Goal: Contribute content

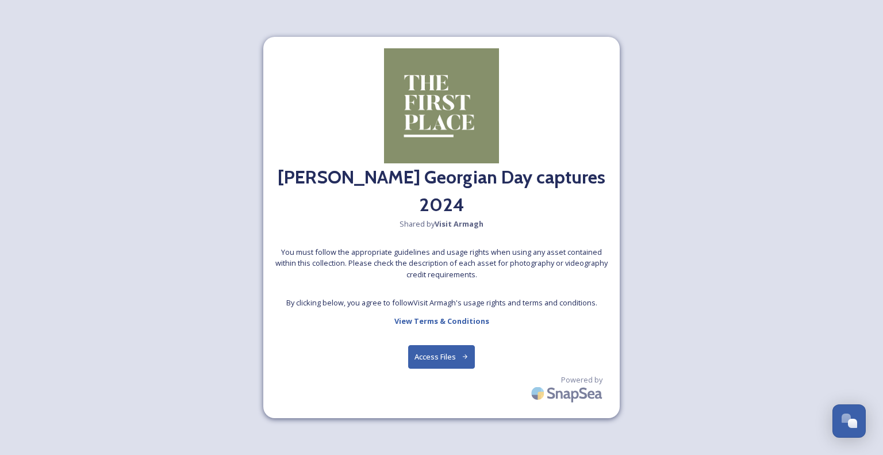
click at [446, 360] on button "Access Files" at bounding box center [441, 357] width 67 height 24
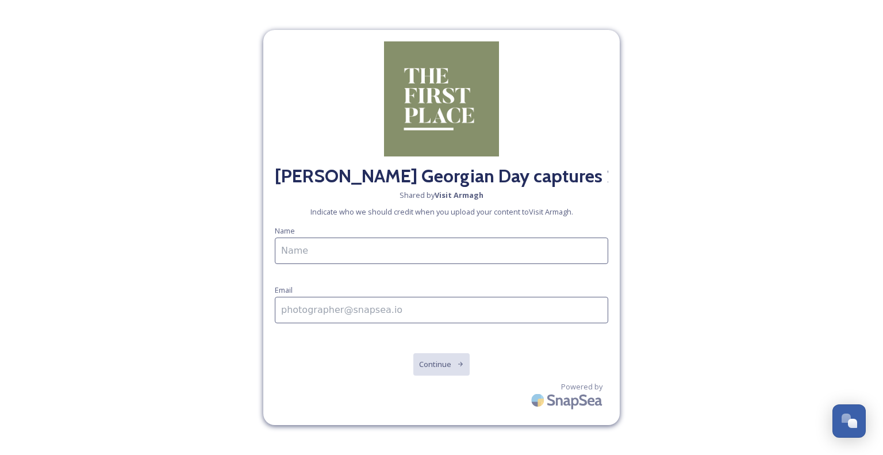
click at [435, 249] on input at bounding box center [441, 250] width 333 height 26
type input "[PERSON_NAME]"
click at [575, 167] on h2 "[PERSON_NAME] Georgian Day captures 2024" at bounding box center [441, 176] width 333 height 28
click at [444, 308] on input at bounding box center [441, 310] width 333 height 26
type input "[PERSON_NAME][EMAIL_ADDRESS][DOMAIN_NAME]"
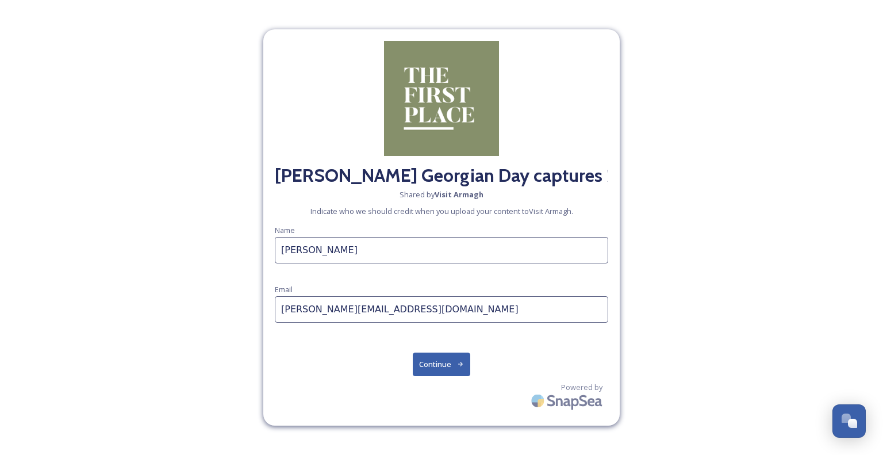
click at [449, 360] on button "Continue" at bounding box center [442, 364] width 58 height 24
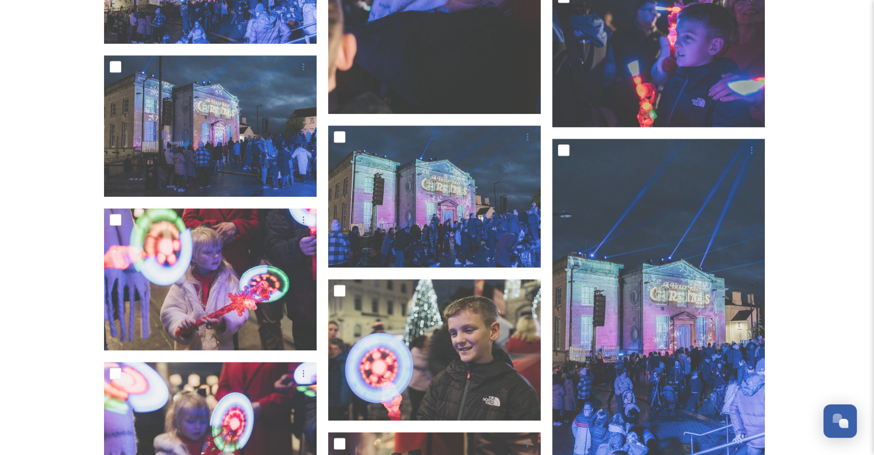
scroll to position [5835, 0]
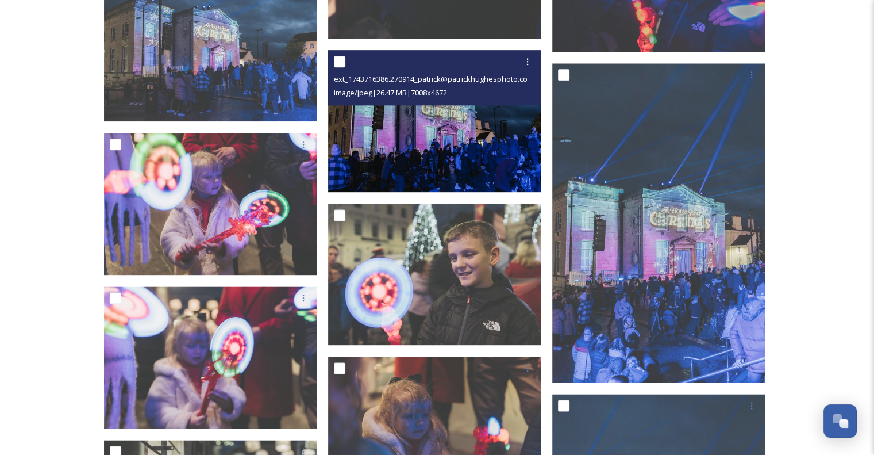
click at [336, 66] on input "checkbox" at bounding box center [339, 61] width 11 height 11
checkbox input "true"
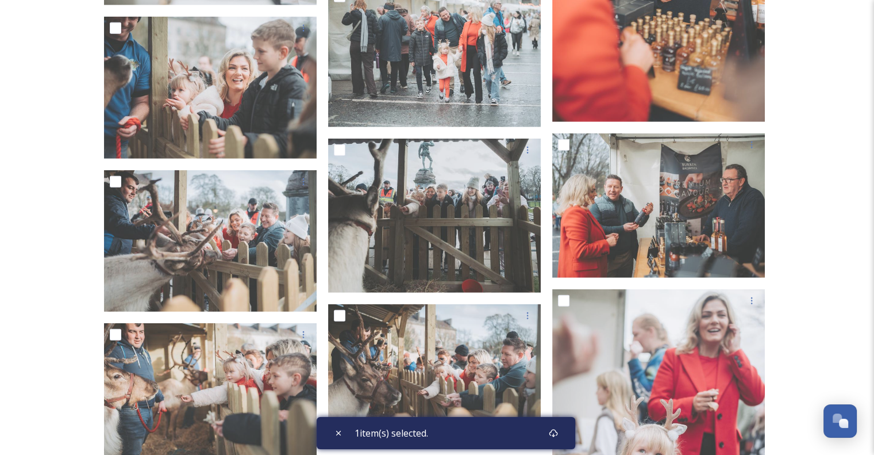
scroll to position [20776, 0]
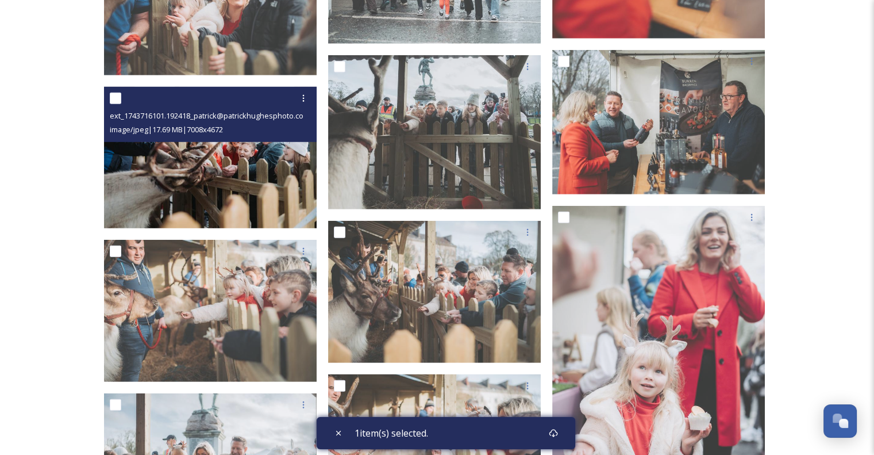
click at [117, 93] on input "checkbox" at bounding box center [115, 98] width 11 height 11
checkbox input "true"
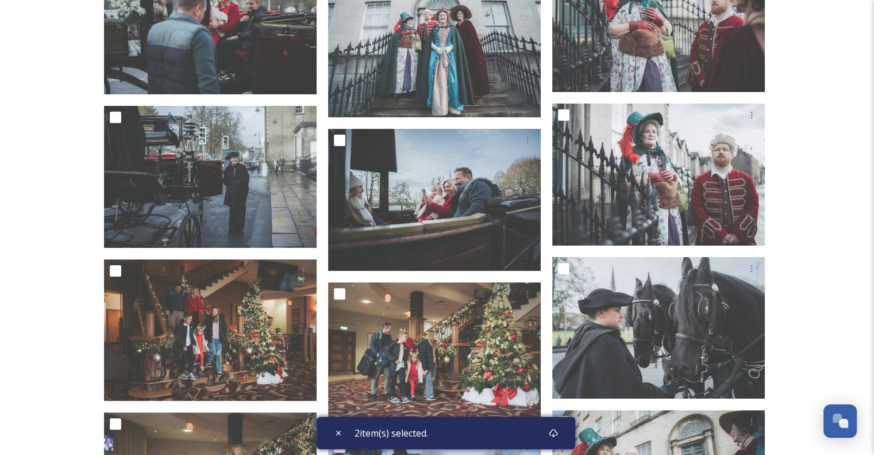
scroll to position [26391, 0]
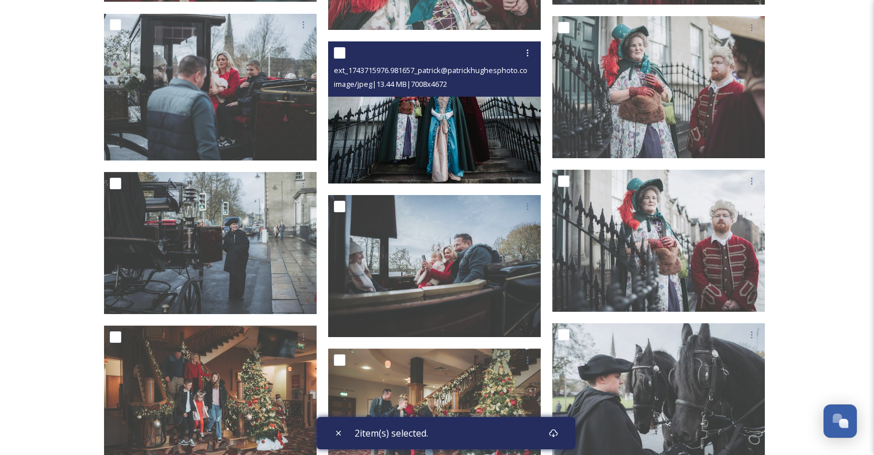
click at [343, 55] on input "checkbox" at bounding box center [339, 52] width 11 height 11
checkbox input "true"
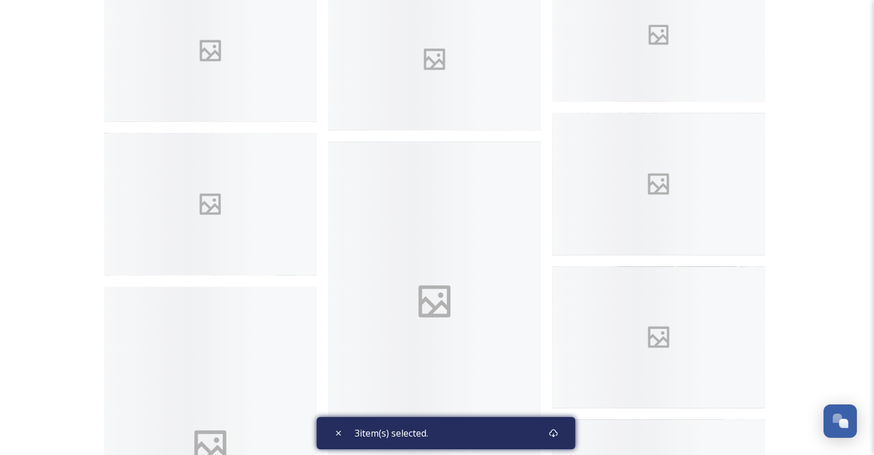
scroll to position [32502, 0]
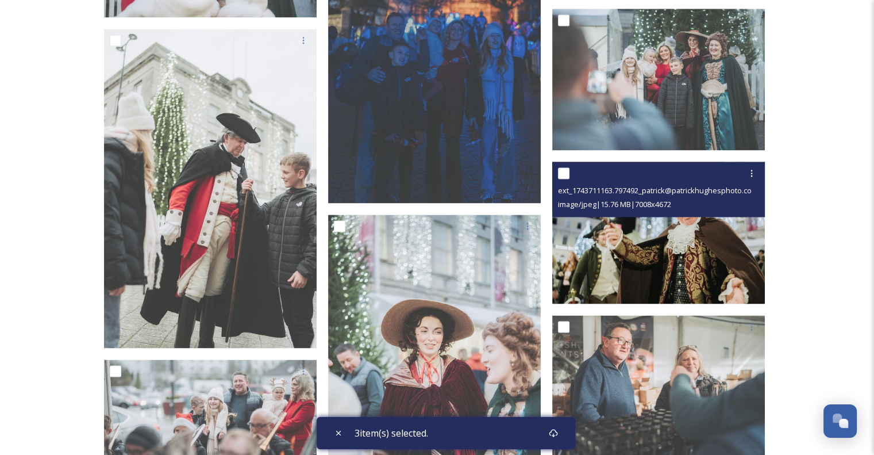
click at [638, 245] on img at bounding box center [658, 233] width 213 height 142
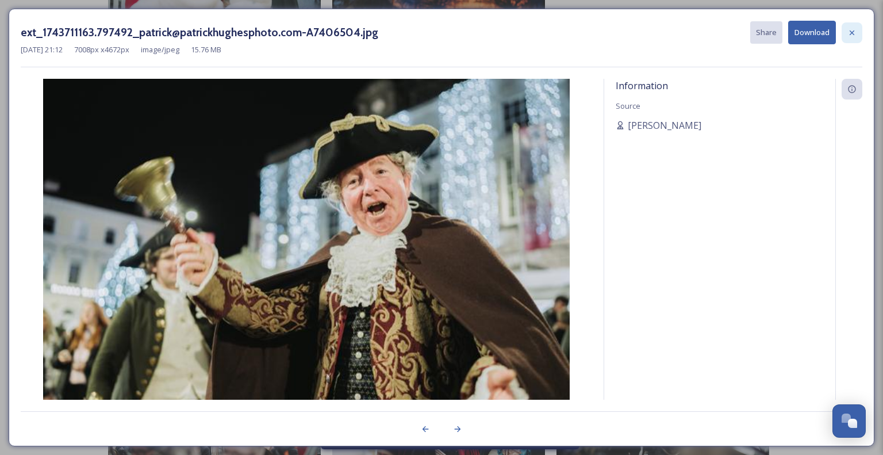
click at [846, 32] on div at bounding box center [851, 32] width 21 height 21
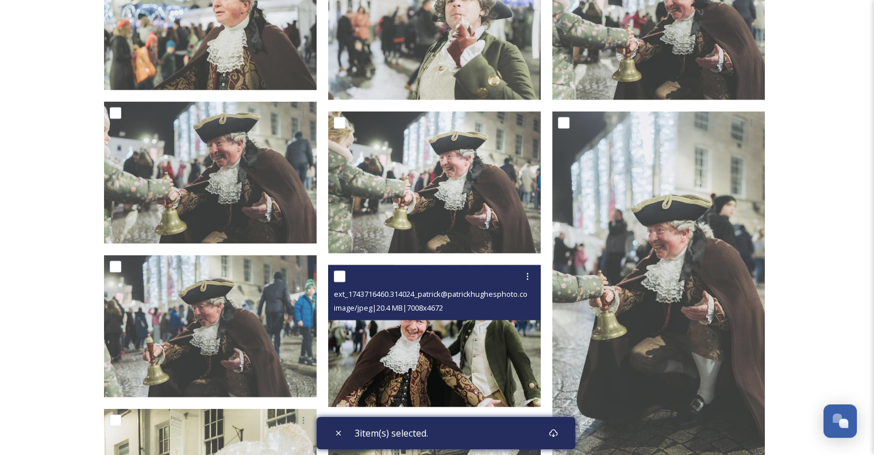
scroll to position [2440, 0]
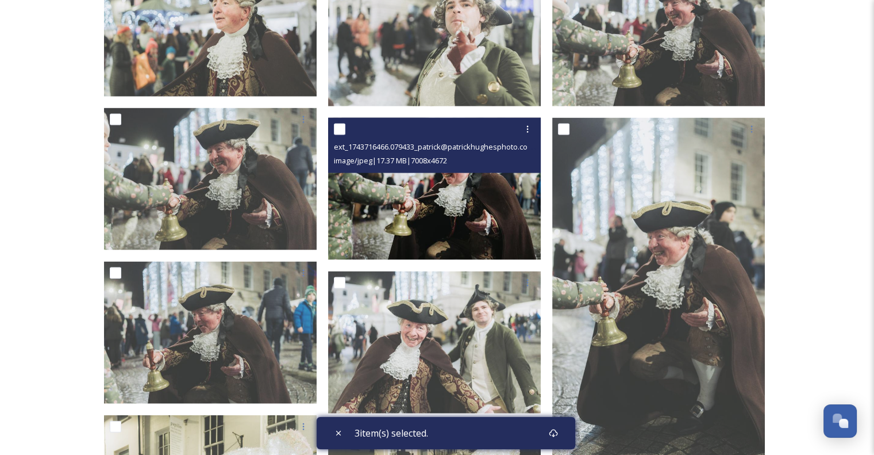
click at [337, 130] on input "checkbox" at bounding box center [339, 129] width 11 height 11
checkbox input "true"
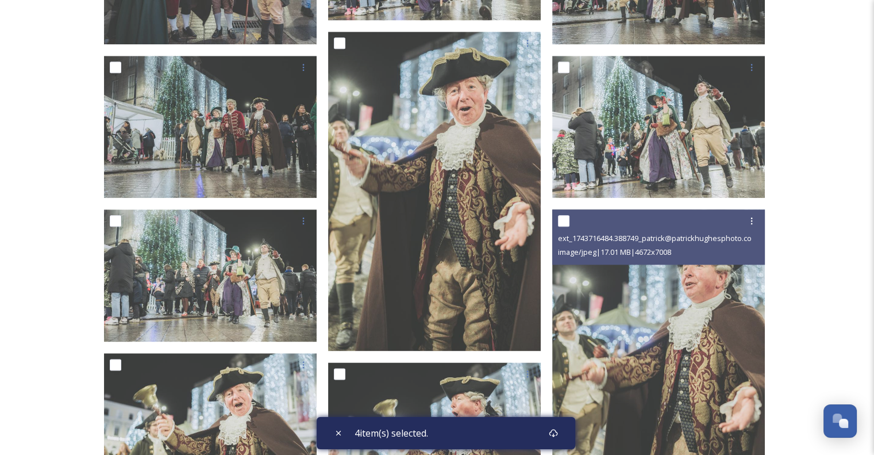
scroll to position [1175, 0]
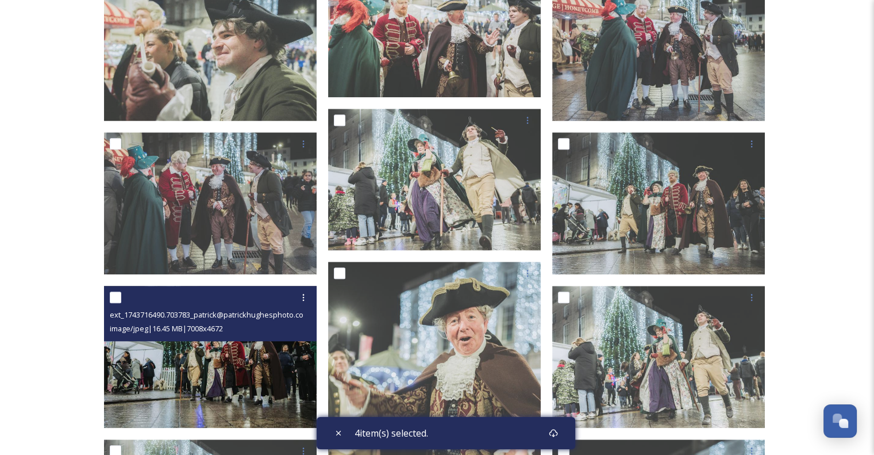
click at [117, 301] on input "checkbox" at bounding box center [115, 296] width 11 height 11
checkbox input "true"
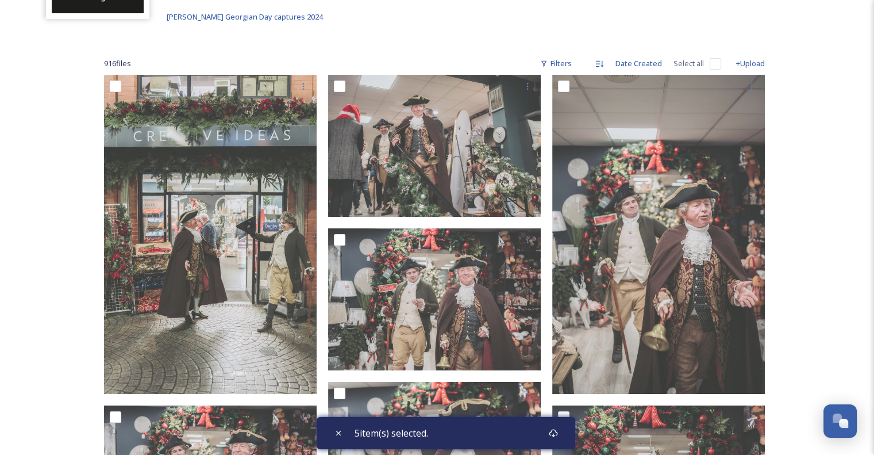
scroll to position [198, 0]
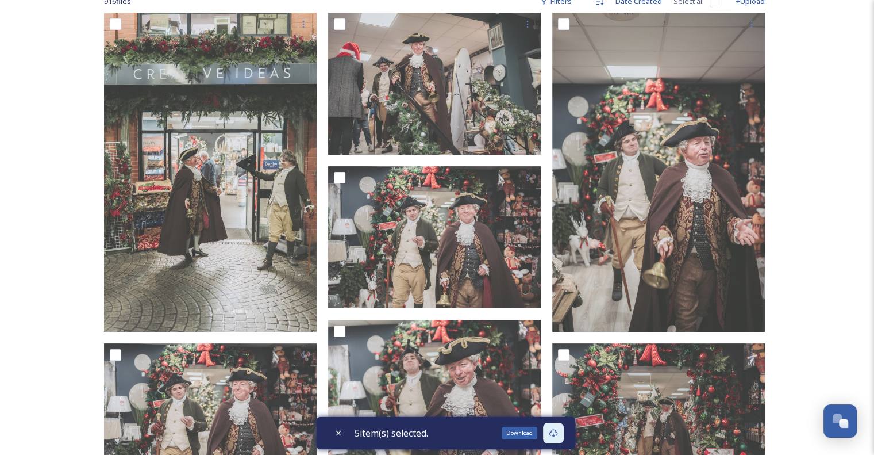
click at [558, 430] on icon at bounding box center [553, 432] width 9 height 9
